Goal: Information Seeking & Learning: Learn about a topic

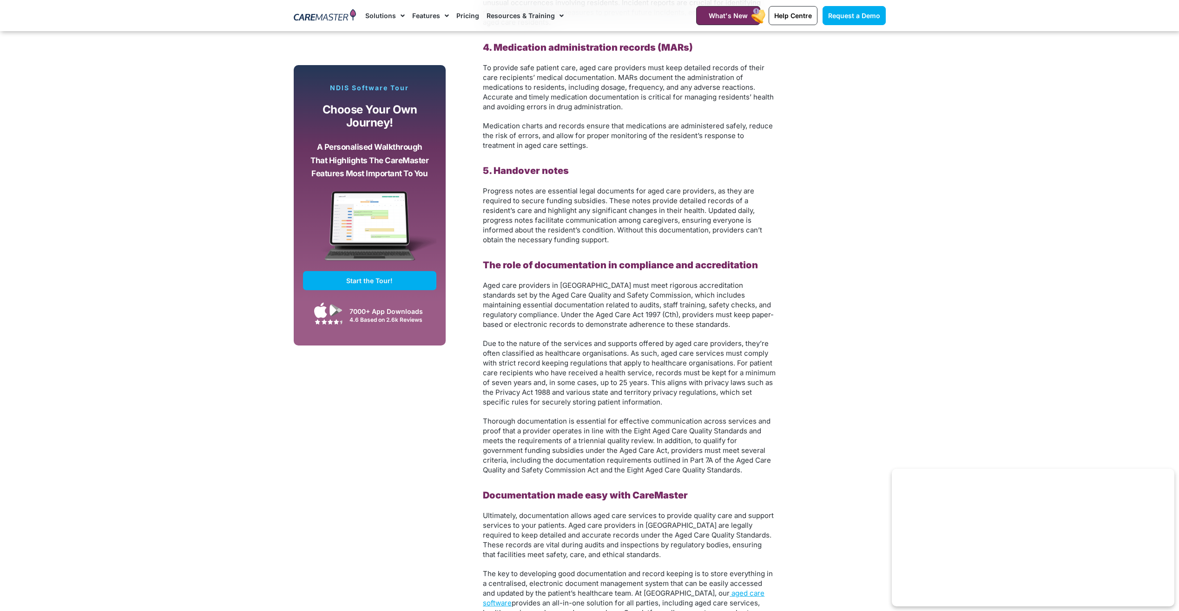
scroll to position [1209, 0]
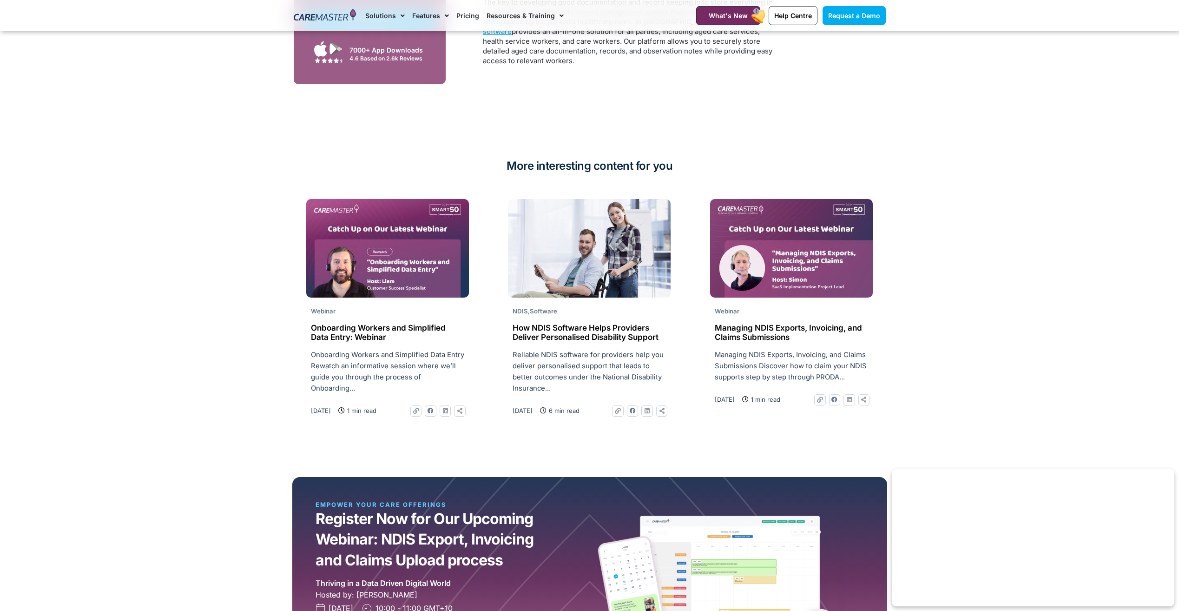
scroll to position [2138, 0]
